Goal: Task Accomplishment & Management: Manage account settings

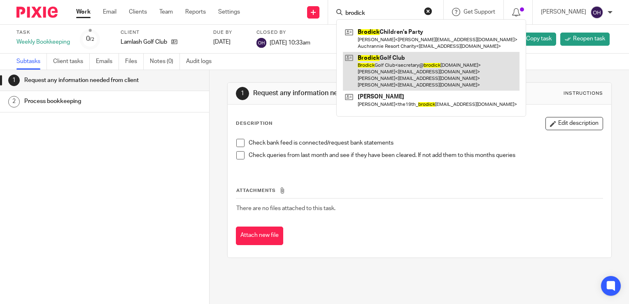
type input "brodick"
click at [399, 62] on link at bounding box center [431, 71] width 176 height 39
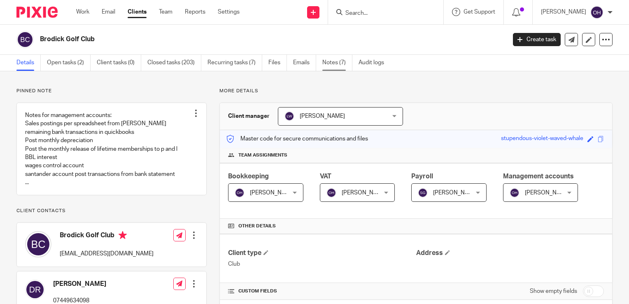
click at [328, 62] on link "Notes (7)" at bounding box center [337, 63] width 30 height 16
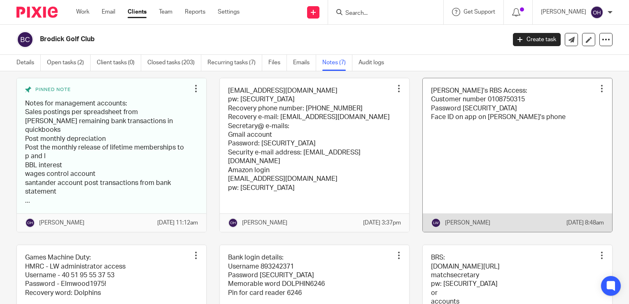
scroll to position [41, 0]
click at [490, 136] on link at bounding box center [516, 154] width 189 height 153
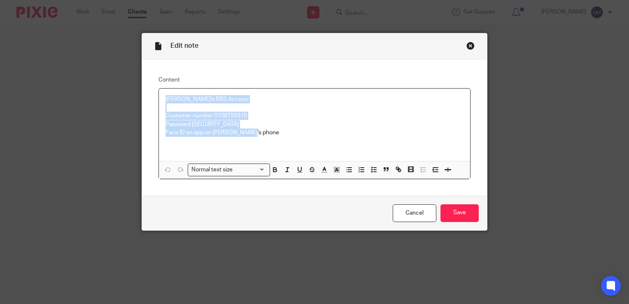
drag, startPoint x: 202, startPoint y: 120, endPoint x: 150, endPoint y: 97, distance: 56.9
click at [150, 97] on div "Content Lorna's RBS Access: Customer number 0108750315 Password [SECURITY_DATA]…" at bounding box center [314, 127] width 345 height 136
copy div "[PERSON_NAME]'s RBS Access: Customer number 0108750315 Password [SECURITY_DATA]…"
click at [467, 43] on div "Close this dialog window" at bounding box center [470, 46] width 8 height 8
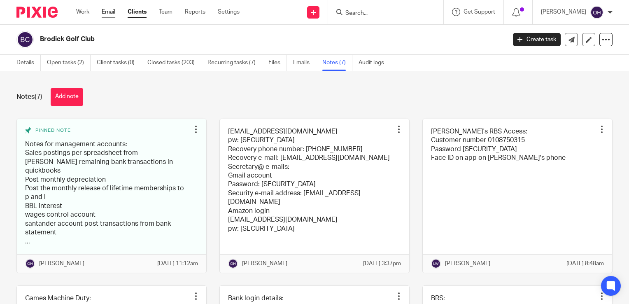
click at [107, 9] on link "Email" at bounding box center [109, 12] width 14 height 8
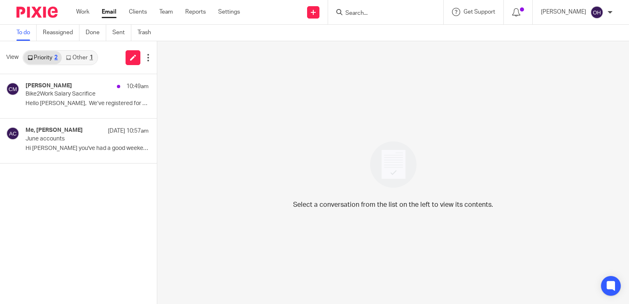
click at [69, 60] on link "Other 1" at bounding box center [79, 57] width 35 height 13
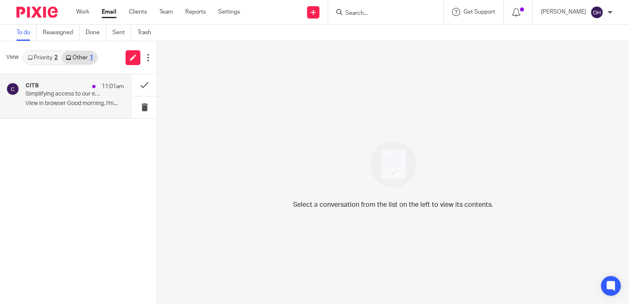
drag, startPoint x: 79, startPoint y: 86, endPoint x: 104, endPoint y: 85, distance: 25.1
click at [79, 86] on div "CITB 11:01am" at bounding box center [75, 86] width 98 height 8
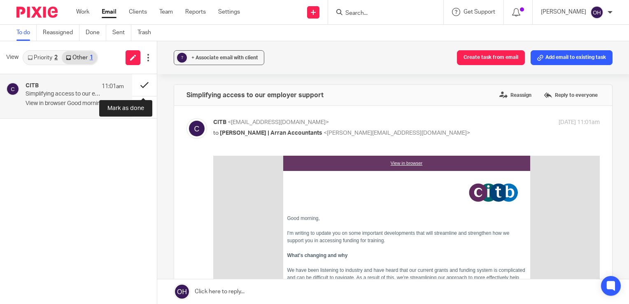
click at [143, 80] on button at bounding box center [144, 85] width 25 height 22
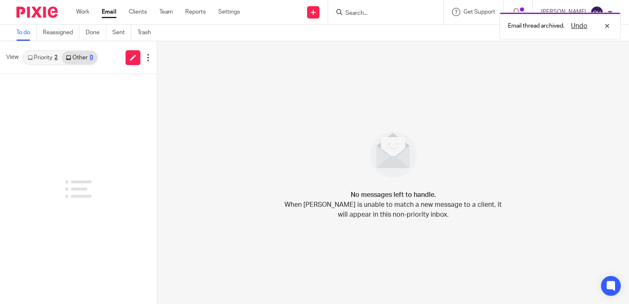
click at [44, 56] on link "Priority 2" at bounding box center [42, 57] width 38 height 13
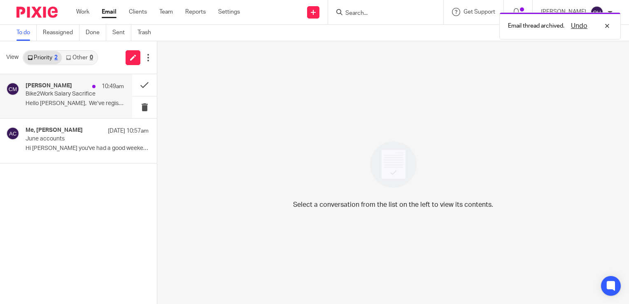
click at [43, 82] on h4 "Christopher Moses" at bounding box center [49, 85] width 46 height 7
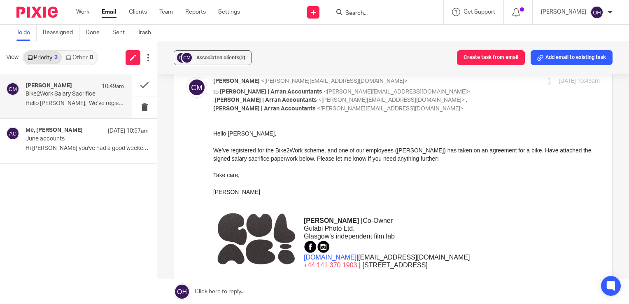
scroll to position [165, 0]
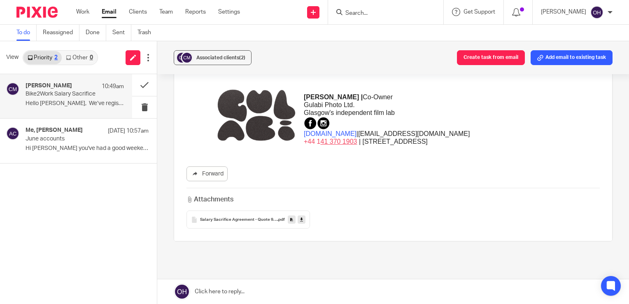
click at [269, 223] on div "Salary Sacrifice Agreement - Quote 90558 SIGNED .pdf" at bounding box center [247, 219] width 123 height 18
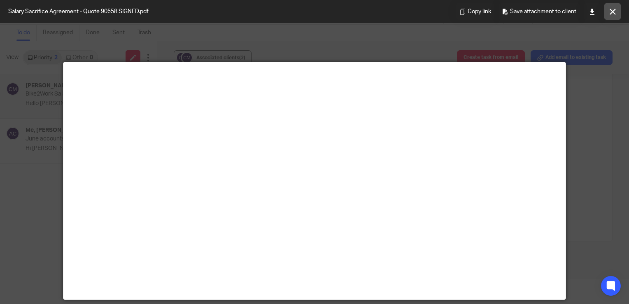
click at [608, 12] on button at bounding box center [612, 11] width 16 height 16
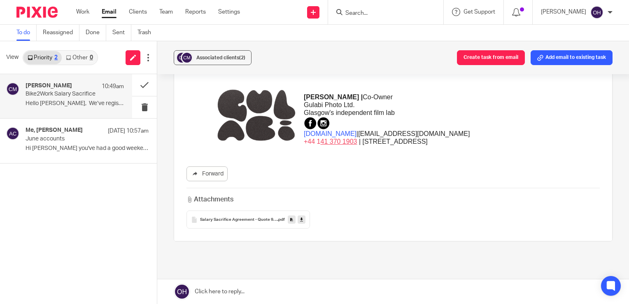
click at [301, 218] on icon at bounding box center [301, 219] width 3 height 6
drag, startPoint x: 262, startPoint y: 148, endPoint x: 216, endPoint y: 126, distance: 51.1
click at [256, 146] on td at bounding box center [256, 115] width 86 height 69
click at [142, 81] on button at bounding box center [144, 85] width 25 height 22
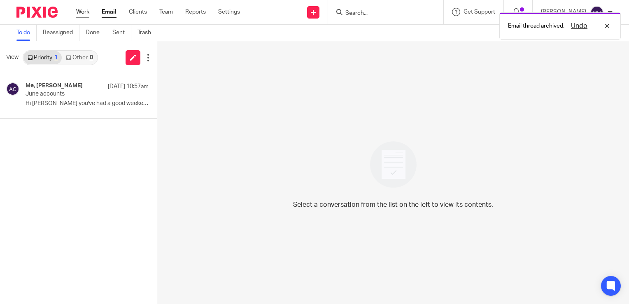
click at [81, 12] on link "Work" at bounding box center [82, 12] width 13 height 8
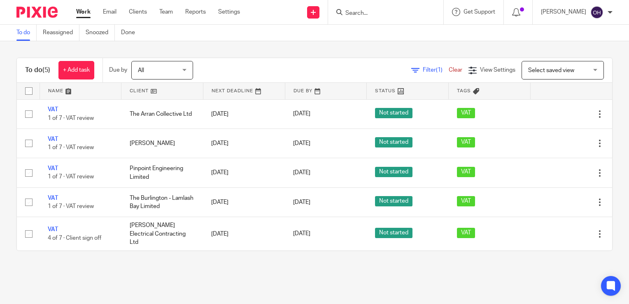
drag, startPoint x: 371, startPoint y: 6, endPoint x: 370, endPoint y: 11, distance: 5.2
click at [371, 9] on div at bounding box center [385, 12] width 115 height 24
click at [371, 11] on input "Search" at bounding box center [381, 13] width 74 height 7
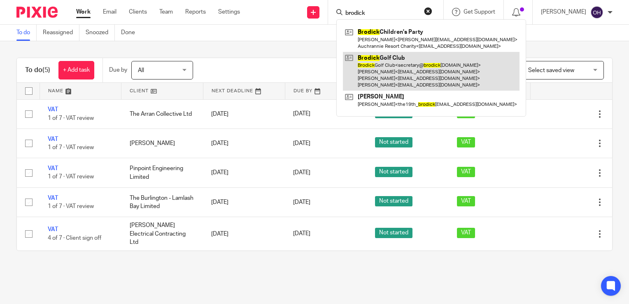
type input "brodick"
click at [411, 63] on link at bounding box center [431, 71] width 176 height 39
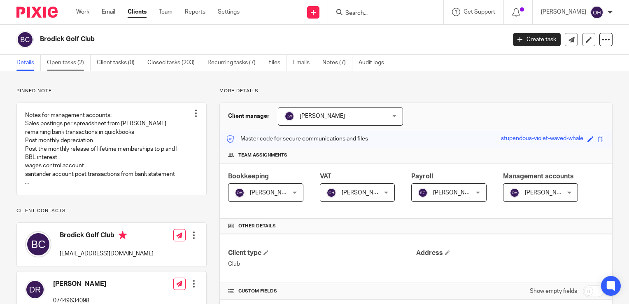
click at [61, 67] on link "Open tasks (2)" at bounding box center [69, 63] width 44 height 16
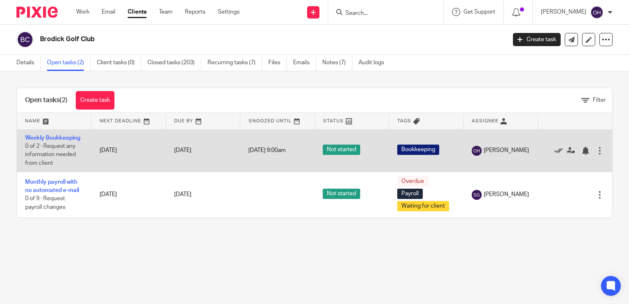
click at [554, 151] on icon at bounding box center [558, 150] width 8 height 8
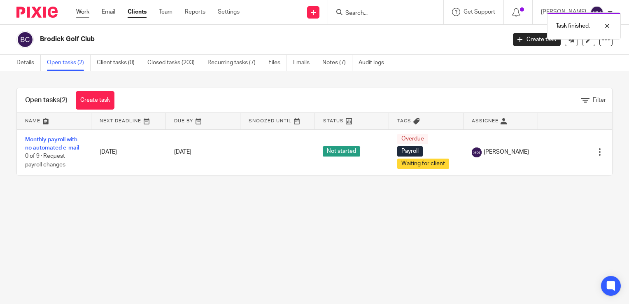
click at [87, 10] on link "Work" at bounding box center [82, 12] width 13 height 8
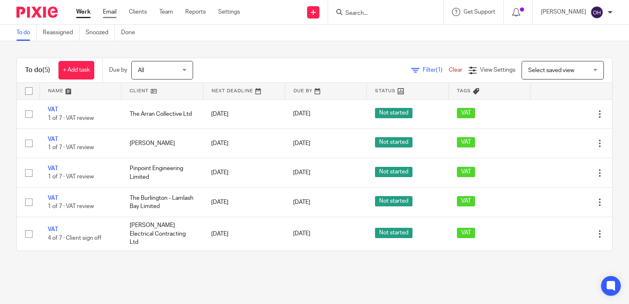
click at [110, 9] on link "Email" at bounding box center [110, 12] width 14 height 8
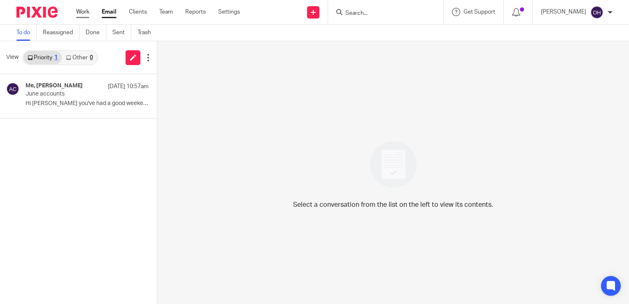
click at [84, 11] on link "Work" at bounding box center [82, 12] width 13 height 8
click at [78, 12] on link "Work" at bounding box center [82, 12] width 13 height 8
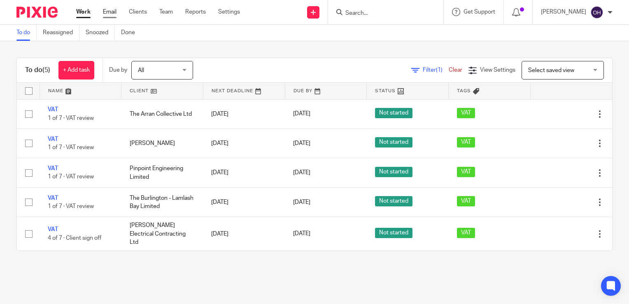
click at [107, 8] on link "Email" at bounding box center [110, 12] width 14 height 8
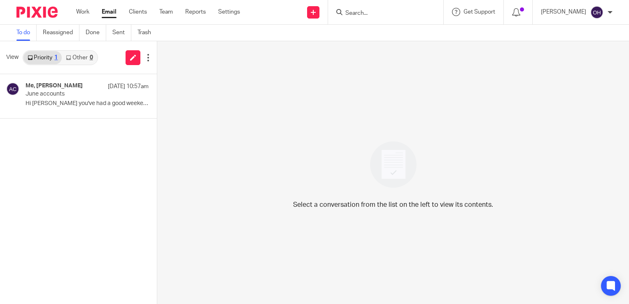
click at [374, 14] on input "Search" at bounding box center [381, 13] width 74 height 7
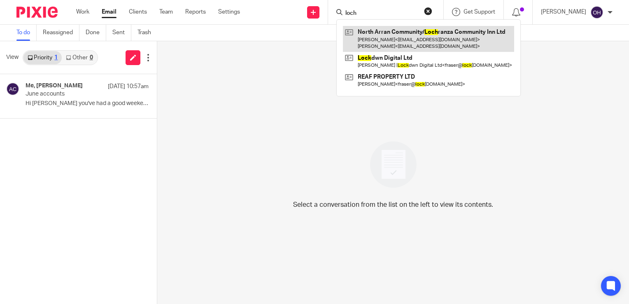
type input "loch"
click at [379, 37] on link at bounding box center [428, 39] width 171 height 26
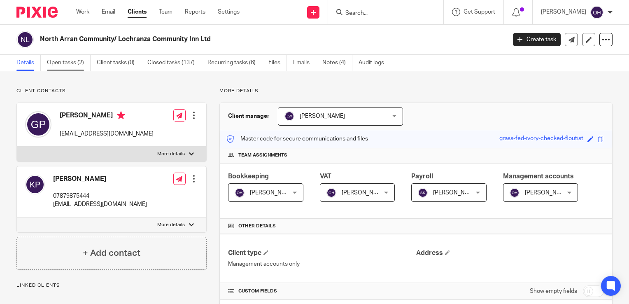
click at [67, 65] on link "Open tasks (2)" at bounding box center [69, 63] width 44 height 16
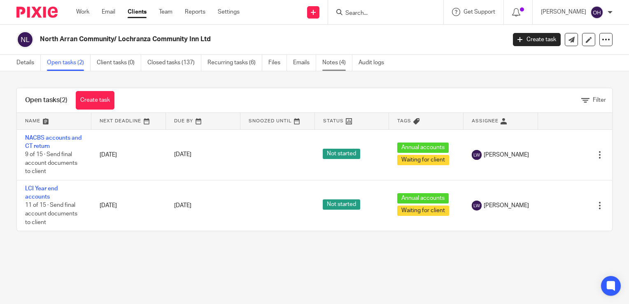
click at [327, 63] on link "Notes (4)" at bounding box center [337, 63] width 30 height 16
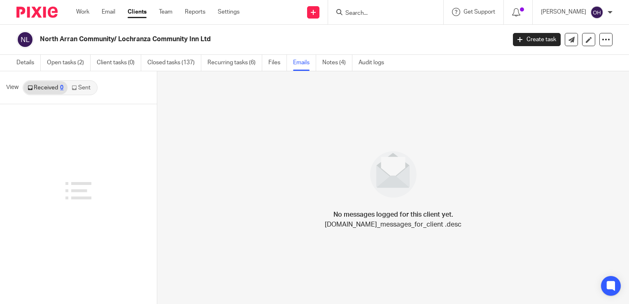
click at [88, 85] on link "Sent" at bounding box center [81, 87] width 29 height 13
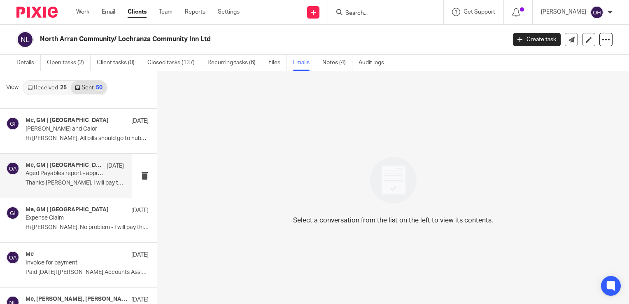
scroll to position [41, 0]
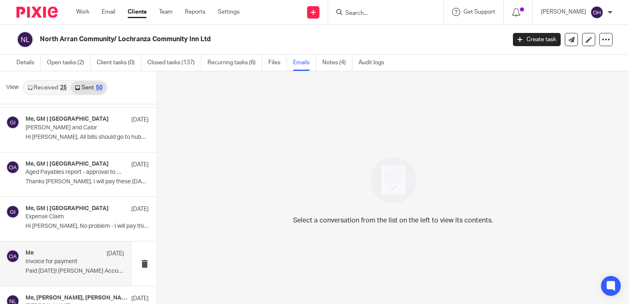
click at [69, 252] on div "Me 8 Aug" at bounding box center [75, 253] width 98 height 8
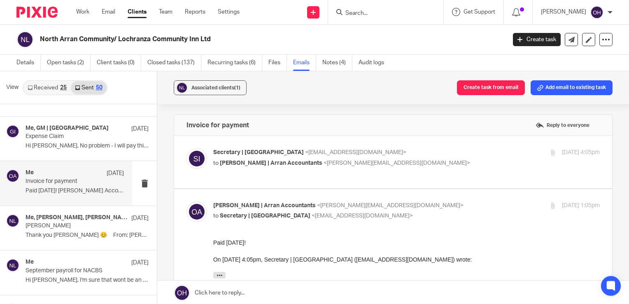
scroll to position [123, 0]
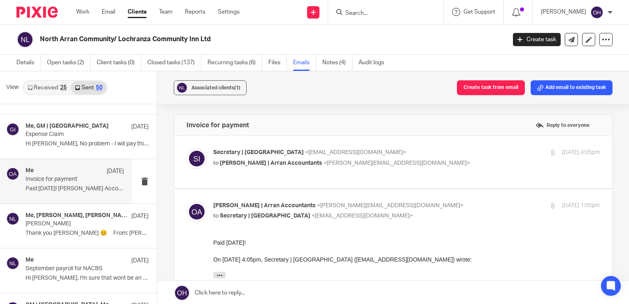
click at [460, 159] on p "to Olivia | Arran Accountants <olivia@arranaccountants.co.uk>" at bounding box center [342, 163] width 258 height 9
checkbox input "true"
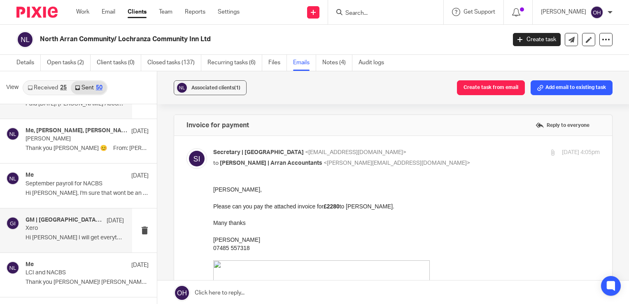
scroll to position [206, 0]
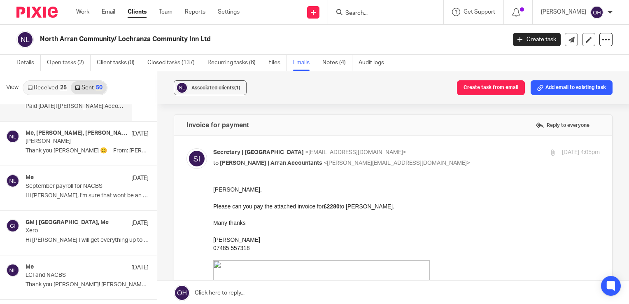
click at [43, 88] on link "Received 25" at bounding box center [46, 87] width 47 height 13
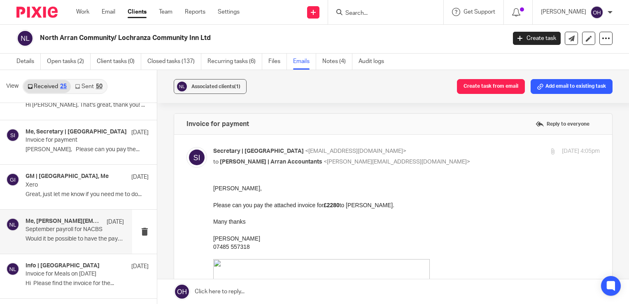
click at [67, 238] on p "Would it be possible to have the payslips for..." at bounding box center [75, 238] width 98 height 7
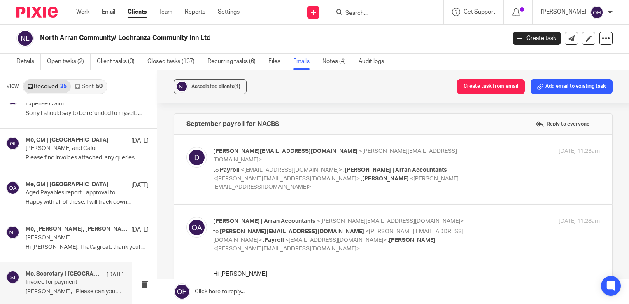
scroll to position [41, 0]
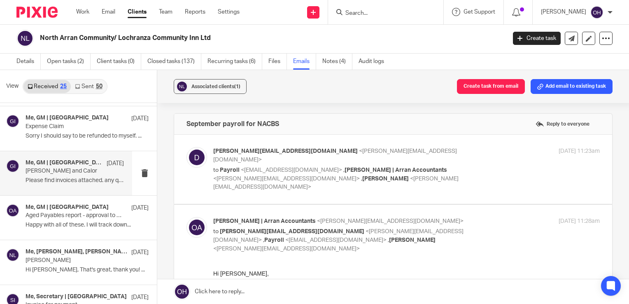
click at [59, 180] on p "Please find invoices attached. any queries..." at bounding box center [75, 180] width 98 height 7
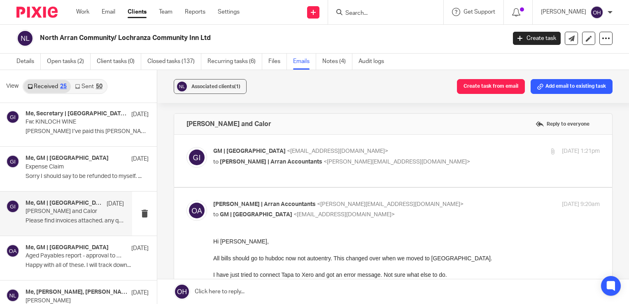
scroll to position [0, 0]
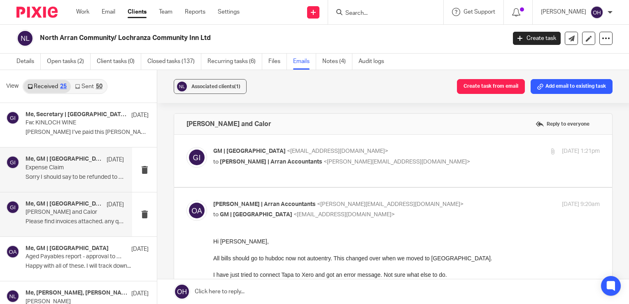
click at [67, 165] on p "Expense Claim" at bounding box center [65, 167] width 79 height 7
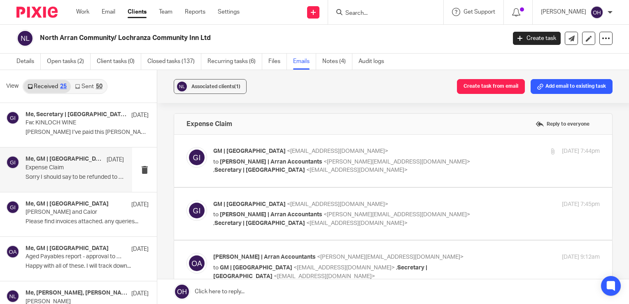
click at [38, 22] on div at bounding box center [34, 12] width 68 height 24
click at [245, 59] on link "Recurring tasks (6)" at bounding box center [234, 61] width 55 height 16
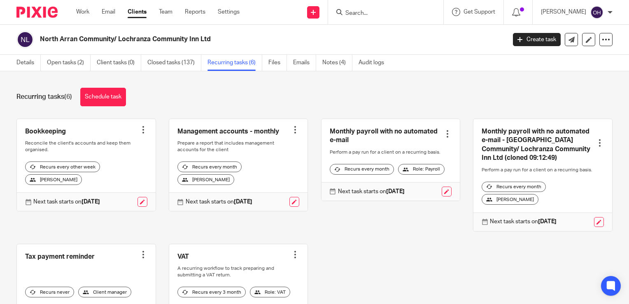
click at [595, 146] on div at bounding box center [599, 143] width 8 height 8
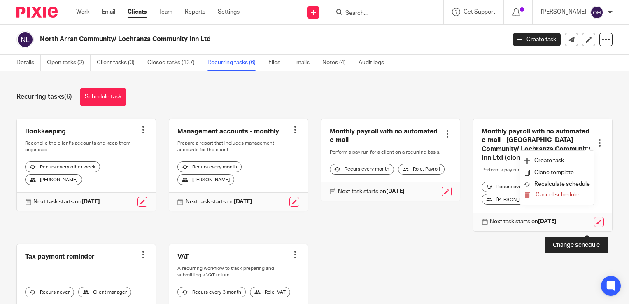
click at [594, 227] on link at bounding box center [599, 222] width 10 height 10
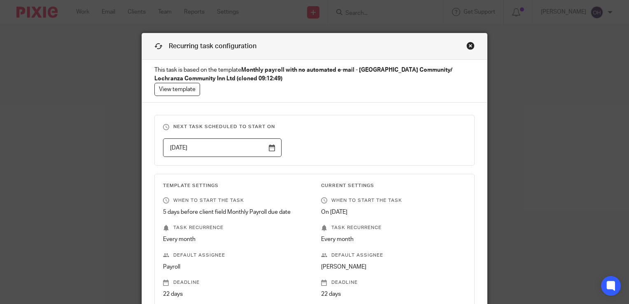
click at [466, 42] on div "Close this dialog window" at bounding box center [470, 46] width 8 height 8
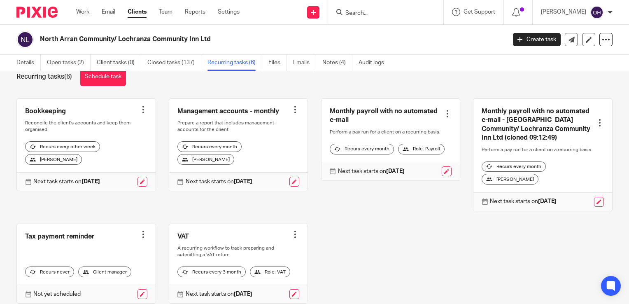
scroll to position [19, 0]
click at [137, 187] on link at bounding box center [142, 182] width 10 height 10
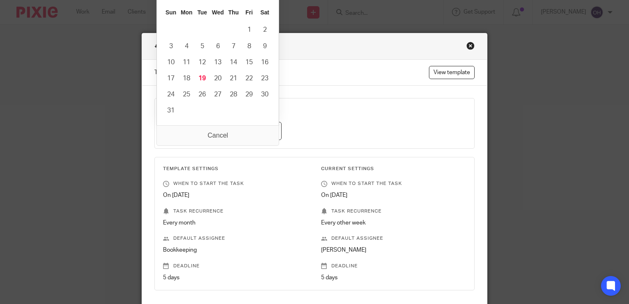
click at [268, 129] on input "2025-08-26" at bounding box center [222, 131] width 119 height 19
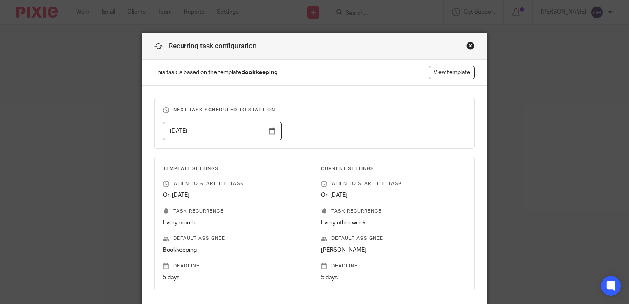
click at [207, 130] on input "2025-08-26" at bounding box center [222, 131] width 119 height 19
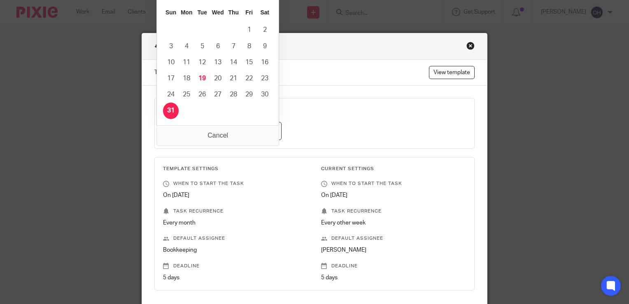
type input "2025-09-01"
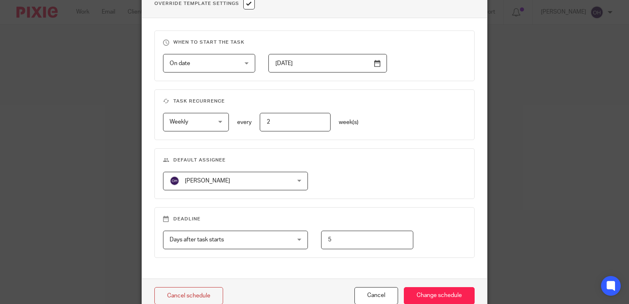
scroll to position [361, 0]
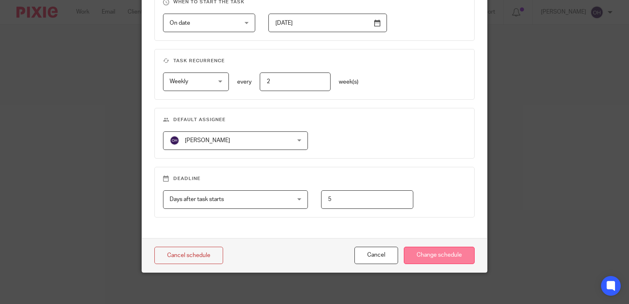
click at [433, 253] on input "Change schedule" at bounding box center [439, 255] width 71 height 18
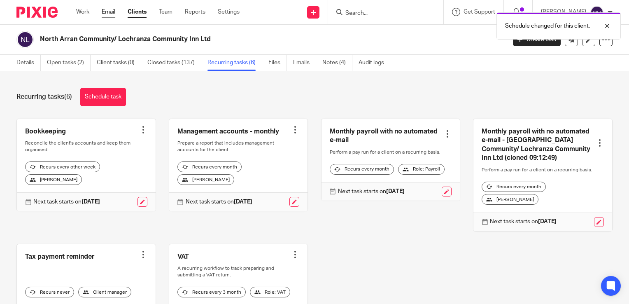
click at [107, 10] on link "Email" at bounding box center [109, 12] width 14 height 8
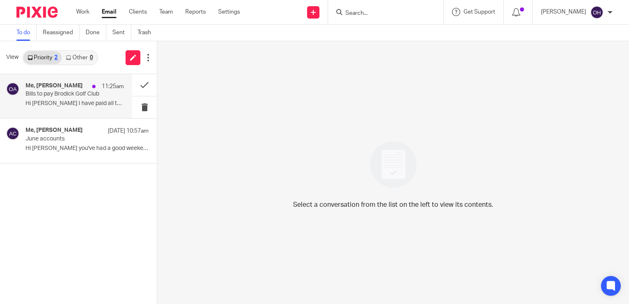
click at [61, 101] on p "Hi Olivia I have paid all these except..." at bounding box center [75, 103] width 98 height 7
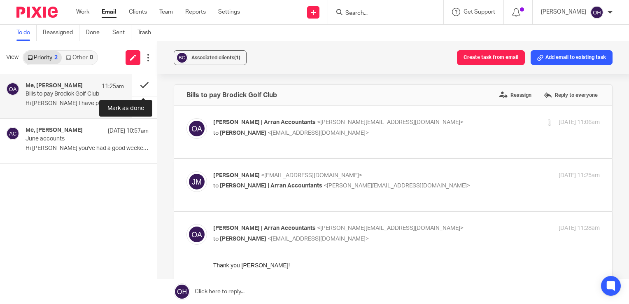
click at [147, 84] on button at bounding box center [144, 85] width 25 height 22
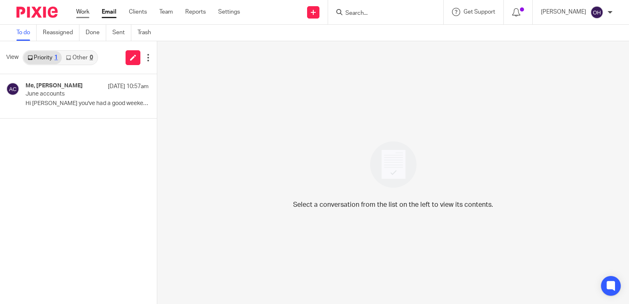
click at [84, 9] on link "Work" at bounding box center [82, 12] width 13 height 8
